Goal: Find specific page/section: Find specific page/section

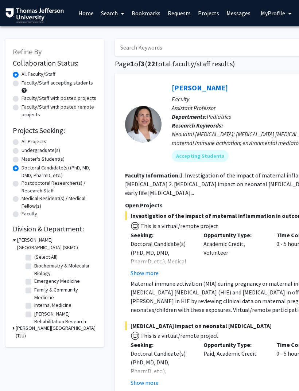
scroll to position [68, 0]
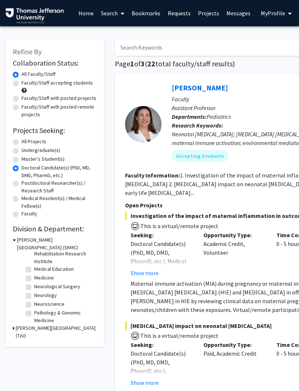
click at [47, 295] on label "Neurology" at bounding box center [45, 296] width 23 height 8
click at [39, 295] on input "Neurology" at bounding box center [36, 294] width 5 height 5
checkbox input "true"
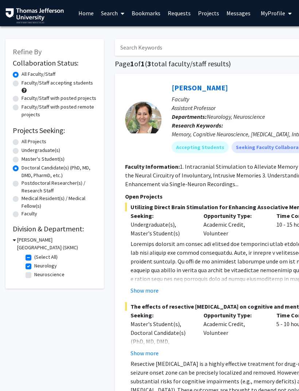
click at [34, 275] on label "Neuroscience" at bounding box center [49, 275] width 30 height 8
click at [34, 275] on input "Neuroscience" at bounding box center [36, 273] width 5 height 5
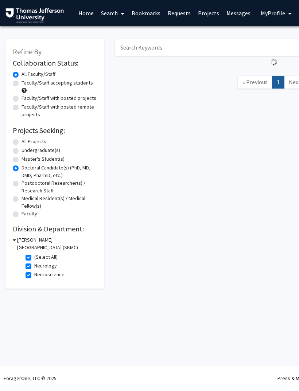
click at [34, 277] on label "Neuroscience" at bounding box center [49, 275] width 30 height 8
click at [34, 276] on input "Neuroscience" at bounding box center [36, 273] width 5 height 5
checkbox input "false"
checkbox input "true"
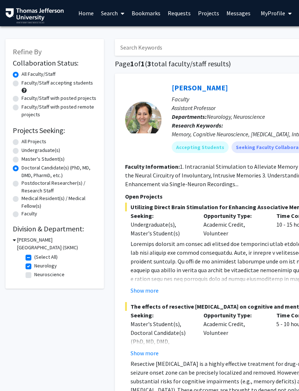
click at [34, 267] on label "Neurology" at bounding box center [45, 266] width 23 height 8
click at [34, 267] on input "Neurology" at bounding box center [36, 264] width 5 height 5
checkbox input "false"
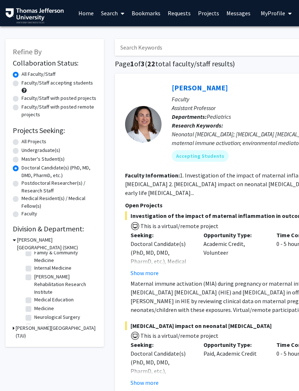
scroll to position [70, 0]
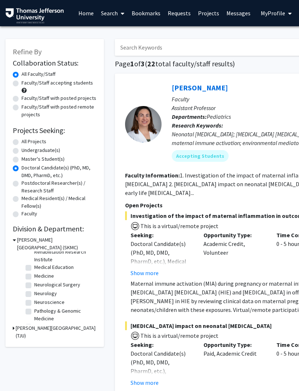
click at [34, 291] on label "Neurology" at bounding box center [45, 294] width 23 height 8
click at [34, 291] on input "Neurology" at bounding box center [36, 292] width 5 height 5
checkbox input "true"
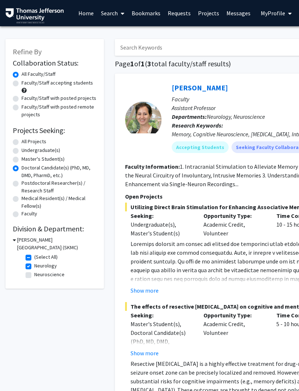
click at [34, 277] on label "Neuroscience" at bounding box center [49, 275] width 30 height 8
click at [34, 276] on input "Neuroscience" at bounding box center [36, 273] width 5 height 5
checkbox input "true"
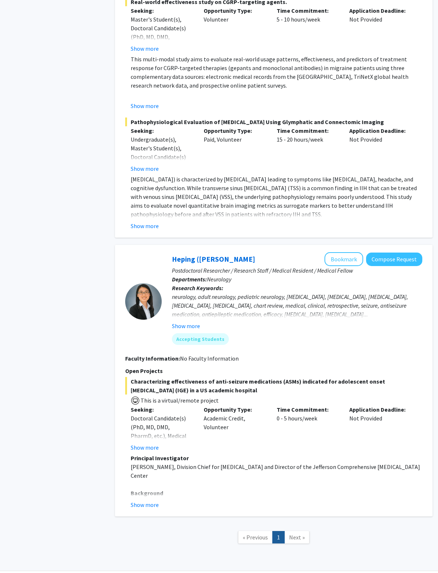
scroll to position [804, 0]
